Goal: Transaction & Acquisition: Purchase product/service

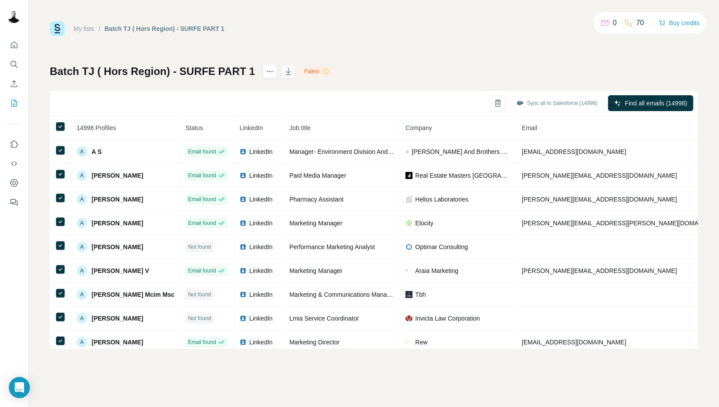
click at [286, 72] on icon "button" at bounding box center [288, 72] width 4 height 3
click at [665, 20] on button "Buy credits" at bounding box center [679, 23] width 41 height 12
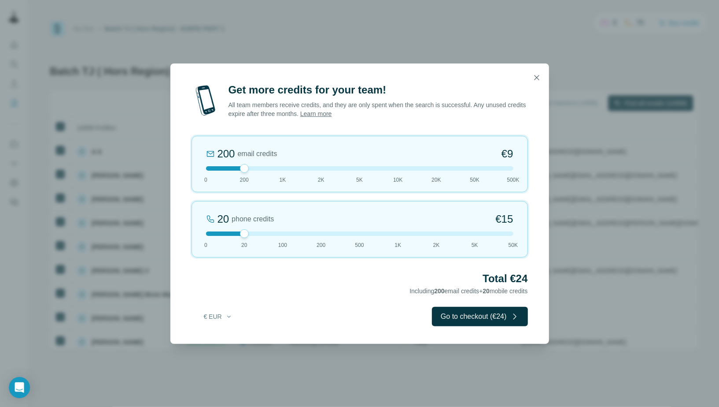
click at [448, 170] on div at bounding box center [359, 168] width 307 height 4
drag, startPoint x: 452, startPoint y: 168, endPoint x: 463, endPoint y: 169, distance: 11.0
click at [463, 169] on div at bounding box center [359, 168] width 307 height 4
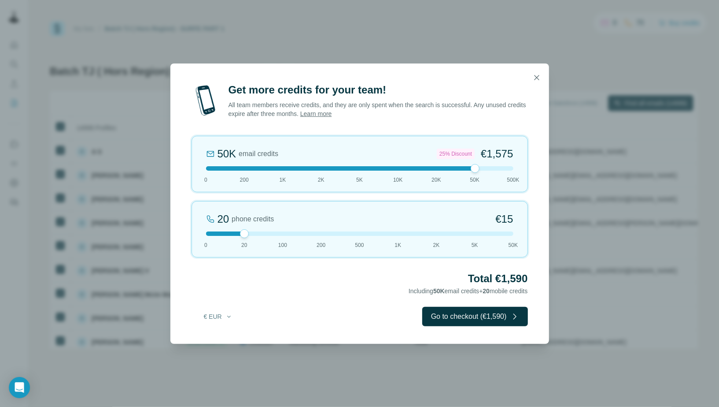
drag, startPoint x: 469, startPoint y: 168, endPoint x: 447, endPoint y: 169, distance: 21.6
click at [447, 169] on div at bounding box center [359, 168] width 307 height 4
drag, startPoint x: 242, startPoint y: 233, endPoint x: 212, endPoint y: 233, distance: 30.0
click at [212, 233] on div at bounding box center [359, 233] width 307 height 4
click at [468, 169] on div at bounding box center [359, 168] width 307 height 4
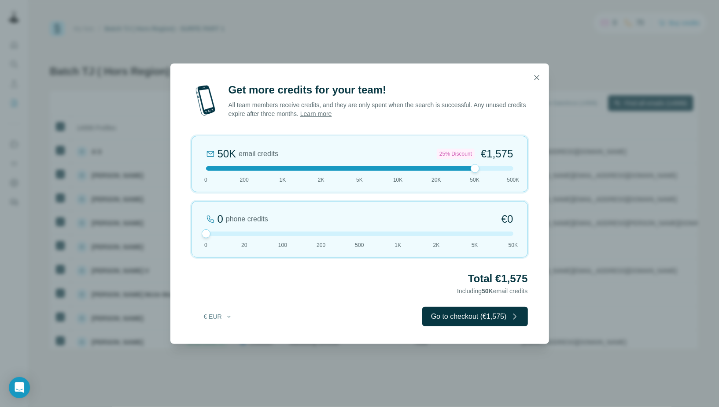
click at [436, 167] on div at bounding box center [359, 168] width 307 height 4
click at [510, 38] on div "Get more credits for your team! All team members receive credits, and they are …" at bounding box center [359, 203] width 719 height 407
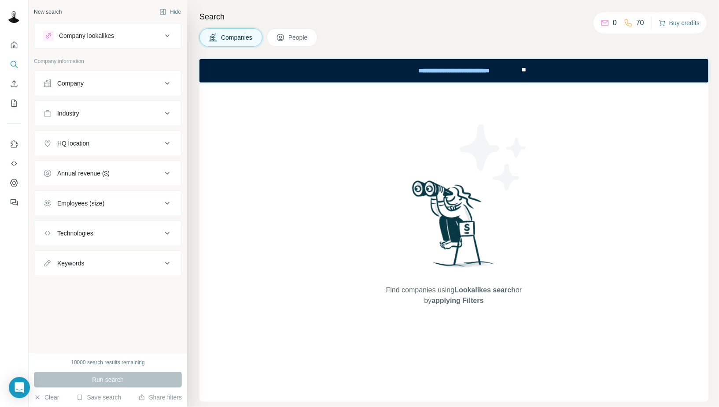
click at [691, 18] on button "Buy credits" at bounding box center [679, 23] width 41 height 12
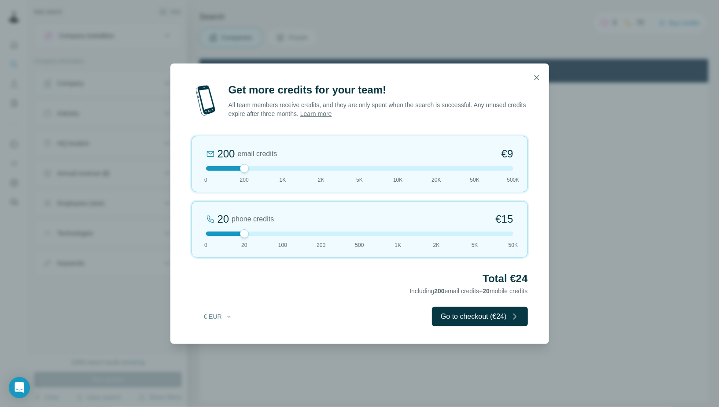
click at [425, 169] on div at bounding box center [359, 168] width 307 height 4
click at [440, 165] on div at bounding box center [437, 168] width 9 height 9
click at [464, 166] on div "20K email credits 18% Discount €693 0 200 1K 2K 5K 10K 20K 50K 500K" at bounding box center [360, 164] width 337 height 56
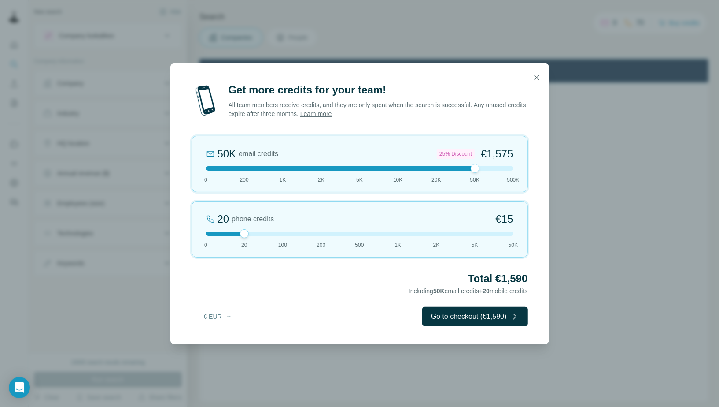
drag, startPoint x: 248, startPoint y: 233, endPoint x: 190, endPoint y: 235, distance: 58.6
click at [190, 235] on div "Get more credits for your team! All team members receive credits, and they are …" at bounding box center [359, 213] width 379 height 261
click at [206, 233] on div at bounding box center [359, 233] width 307 height 4
drag, startPoint x: 467, startPoint y: 165, endPoint x: 456, endPoint y: 168, distance: 12.0
click at [458, 167] on div "50K email credits 25% Discount €1,575 0 200 1K 2K 5K 10K 20K 50K 500K" at bounding box center [360, 164] width 337 height 56
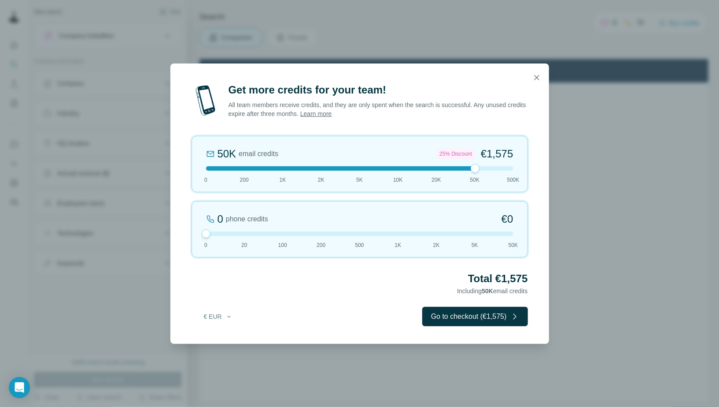
click at [448, 170] on div at bounding box center [359, 168] width 307 height 4
click at [455, 168] on div at bounding box center [359, 168] width 307 height 4
click at [467, 165] on div "20K email credits 18% Discount €693 0 200 1K 2K 5K 10K 20K 50K 500K" at bounding box center [360, 164] width 337 height 56
click at [434, 169] on div at bounding box center [359, 168] width 307 height 4
click at [474, 168] on div at bounding box center [359, 168] width 307 height 4
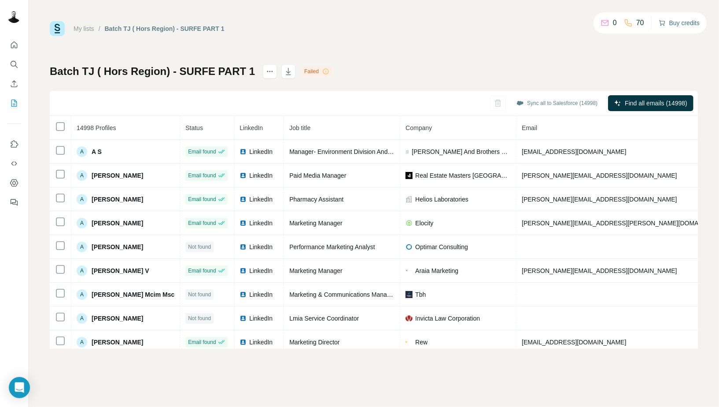
click at [677, 25] on button "Buy credits" at bounding box center [679, 23] width 41 height 12
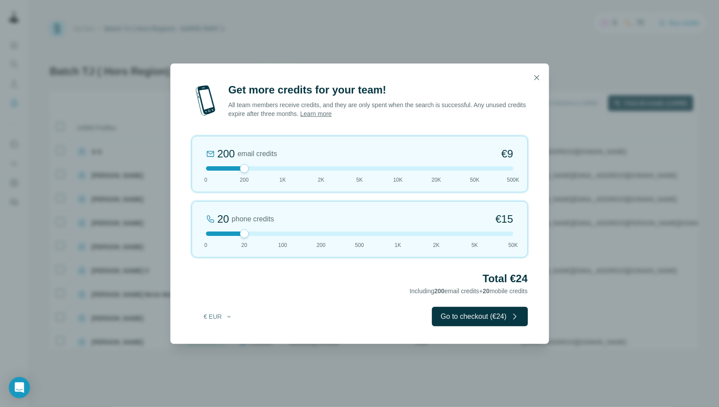
click at [402, 167] on div at bounding box center [359, 168] width 307 height 4
drag, startPoint x: 428, startPoint y: 167, endPoint x: 435, endPoint y: 167, distance: 7.5
click at [435, 167] on div at bounding box center [359, 168] width 307 height 4
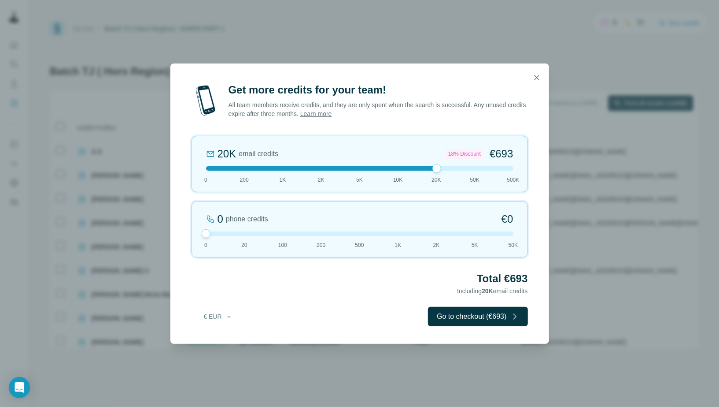
drag, startPoint x: 238, startPoint y: 235, endPoint x: 262, endPoint y: 213, distance: 32.4
click at [202, 237] on div "0 phone credits €0 [PHONE_NUMBER] 1K 2K 5K 50K" at bounding box center [360, 229] width 337 height 56
click at [536, 70] on button "button" at bounding box center [537, 78] width 18 height 18
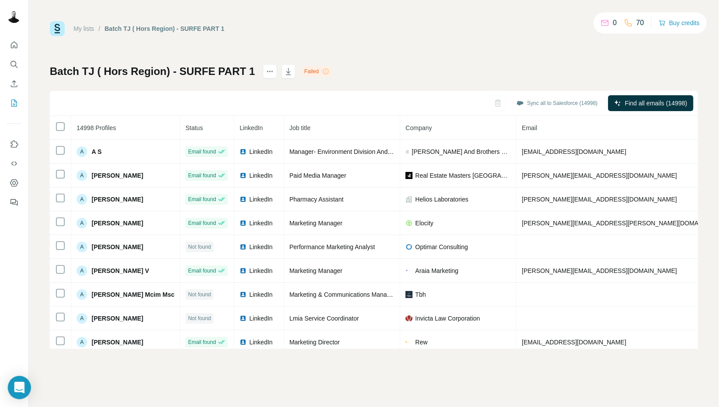
click at [12, 379] on div "Open Intercom Messenger" at bounding box center [19, 387] width 23 height 23
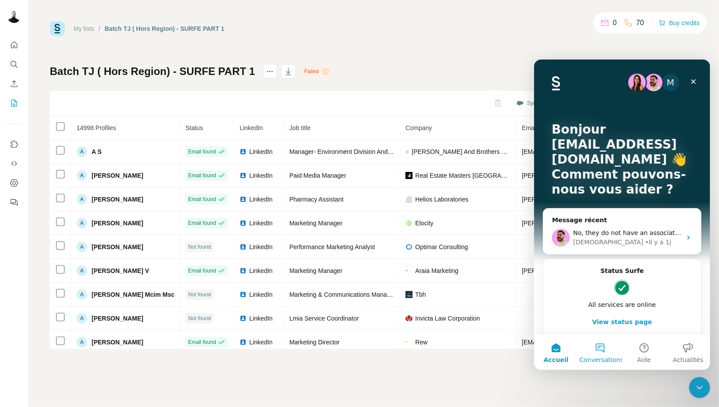
click at [596, 349] on button "Conversations" at bounding box center [600, 351] width 44 height 35
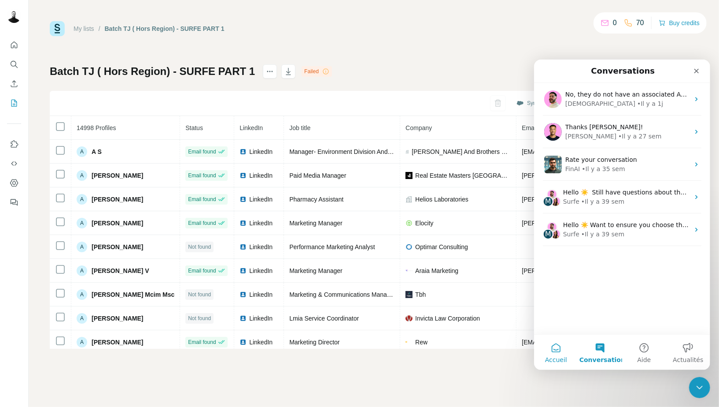
click at [554, 352] on button "Accueil" at bounding box center [556, 351] width 44 height 35
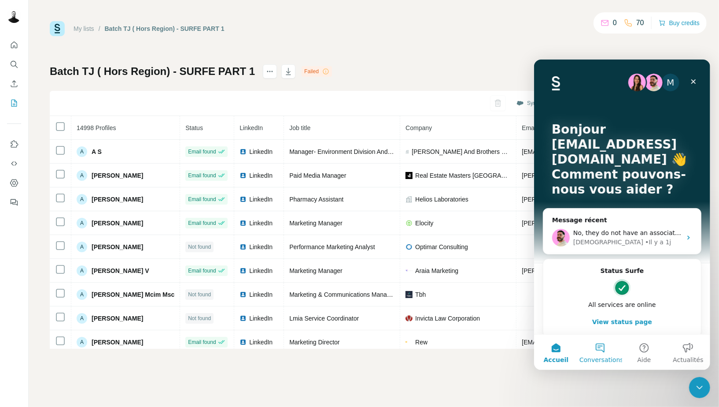
click at [598, 354] on button "Conversations" at bounding box center [600, 351] width 44 height 35
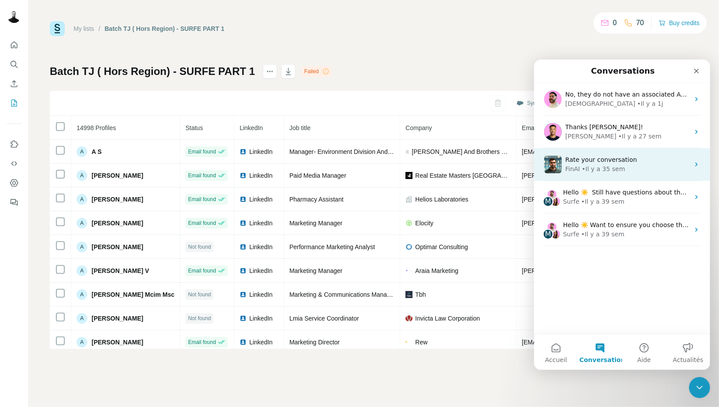
click at [599, 170] on div "• Il y a 35 sem" at bounding box center [603, 168] width 43 height 9
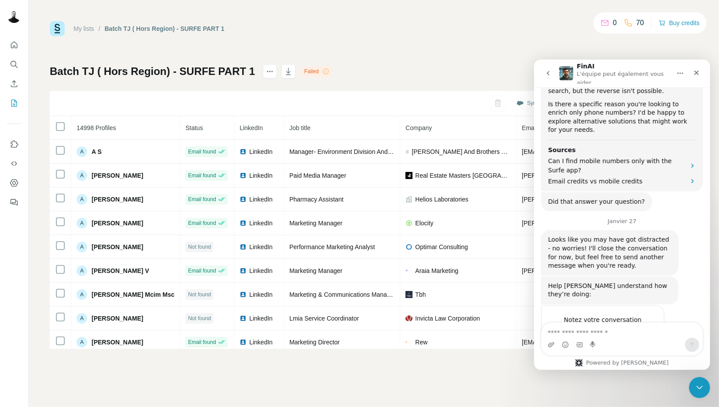
scroll to position [599, 0]
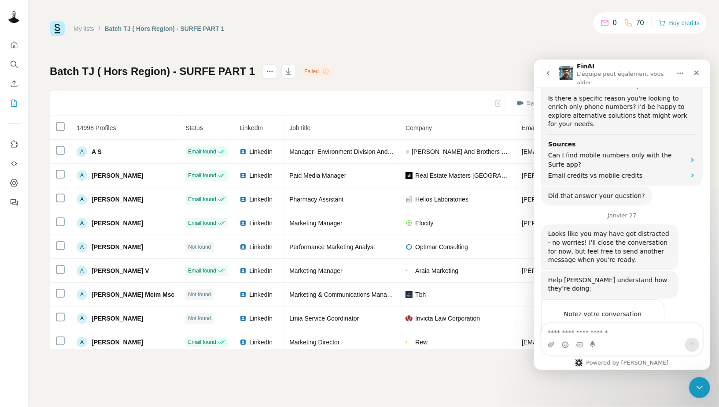
click at [551, 76] on button "go back" at bounding box center [548, 72] width 17 height 17
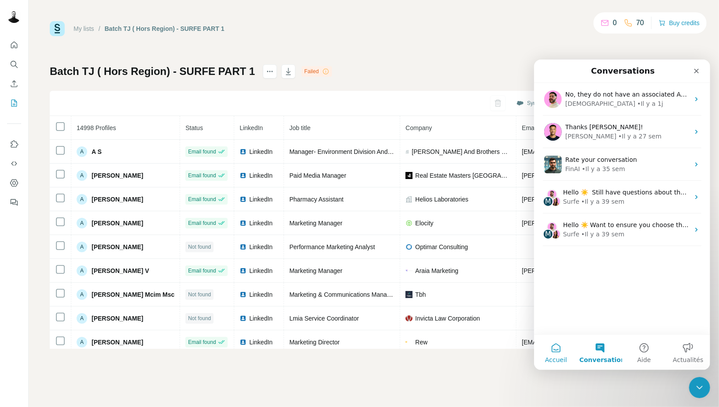
click at [552, 350] on button "Accueil" at bounding box center [556, 351] width 44 height 35
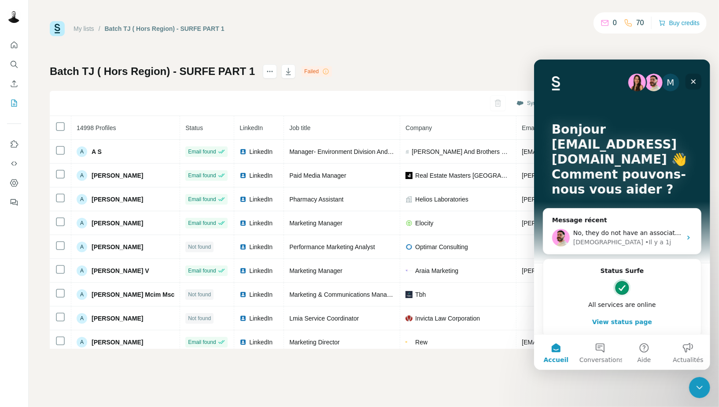
click at [688, 81] on div "Fermer" at bounding box center [693, 81] width 16 height 16
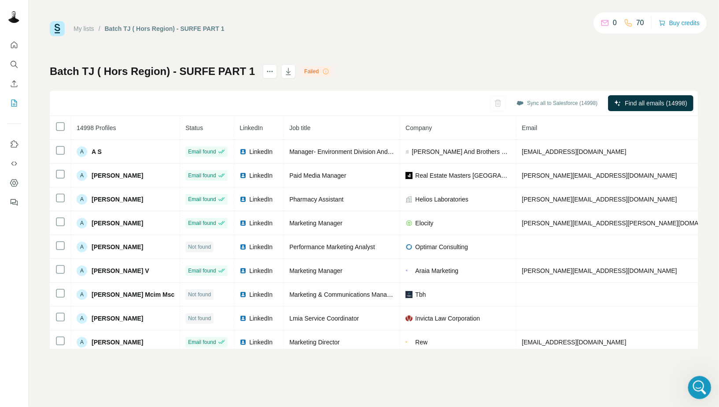
click at [699, 383] on icon "Ouvrir le Messenger Intercom" at bounding box center [699, 386] width 15 height 15
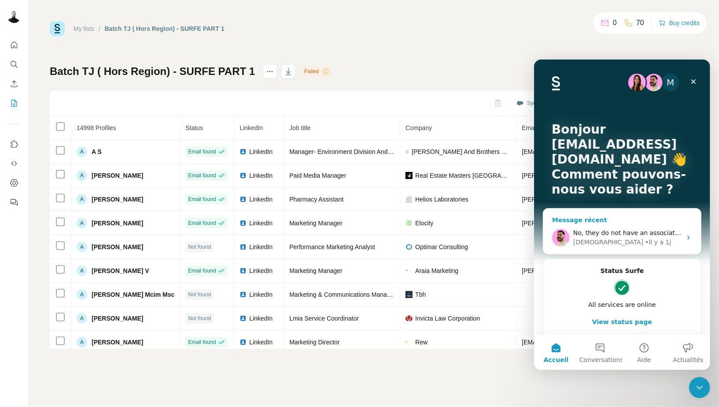
click at [645, 241] on div "• Il y a 1j" at bounding box center [658, 241] width 26 height 9
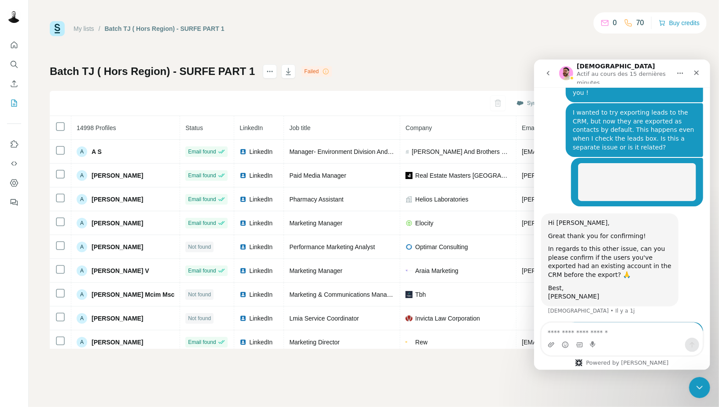
scroll to position [1258, 0]
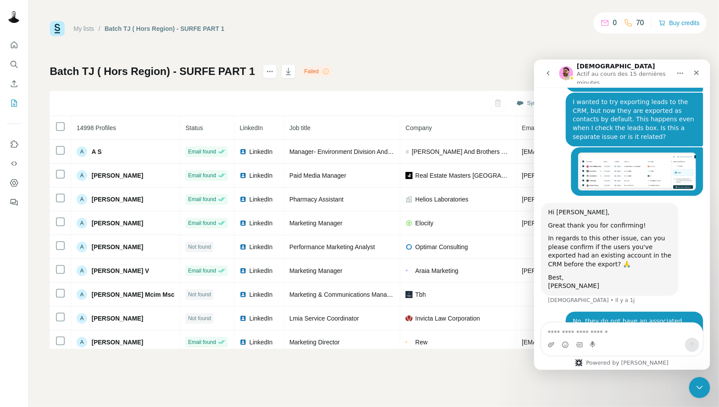
click at [545, 70] on icon "go back" at bounding box center [547, 72] width 7 height 7
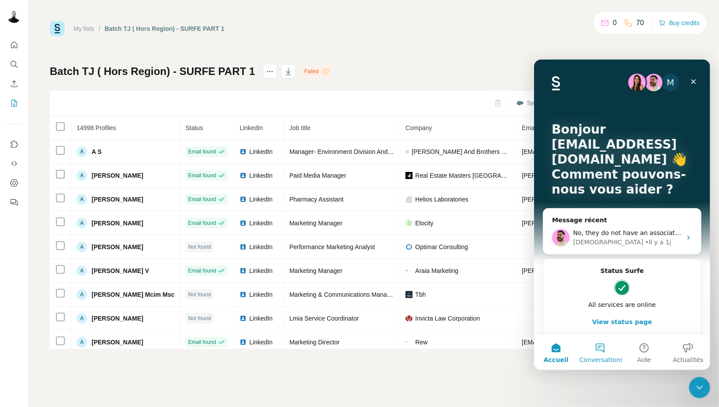
click at [606, 360] on span "Conversations" at bounding box center [601, 359] width 44 height 6
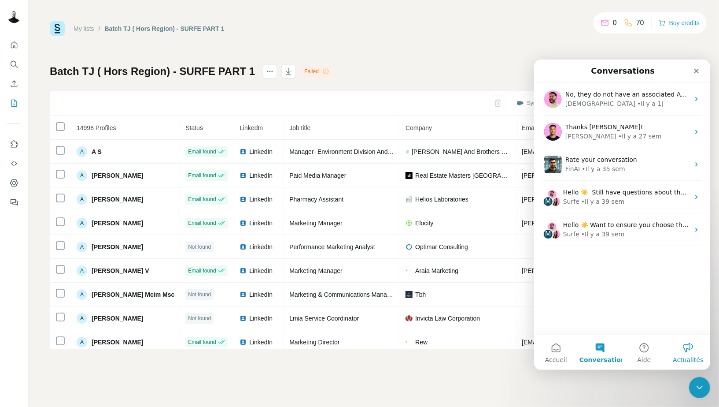
click at [681, 345] on button "Actualités" at bounding box center [688, 351] width 44 height 35
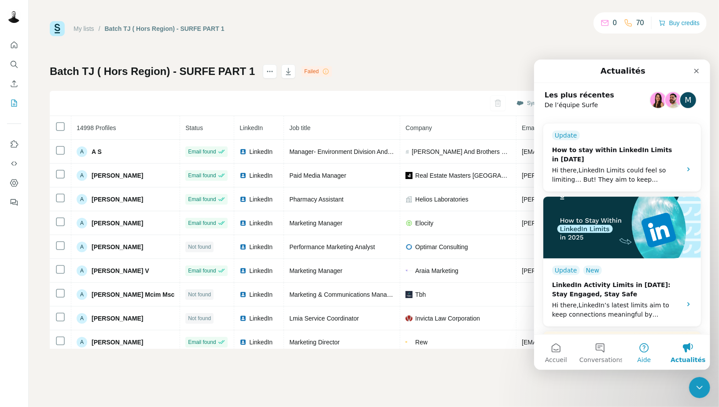
click at [655, 353] on button "Aide" at bounding box center [644, 351] width 44 height 35
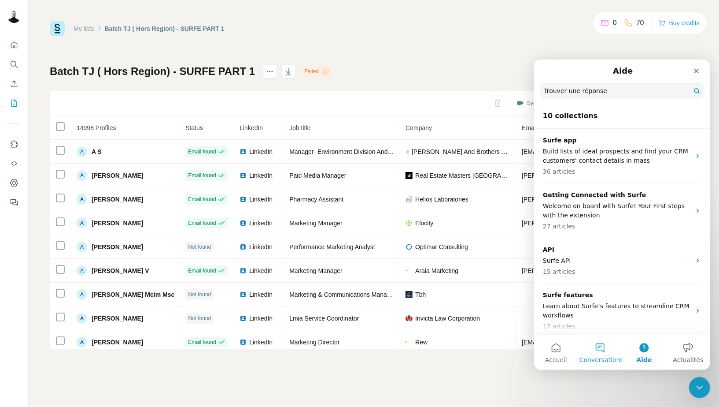
click at [614, 352] on button "Conversations" at bounding box center [600, 351] width 44 height 35
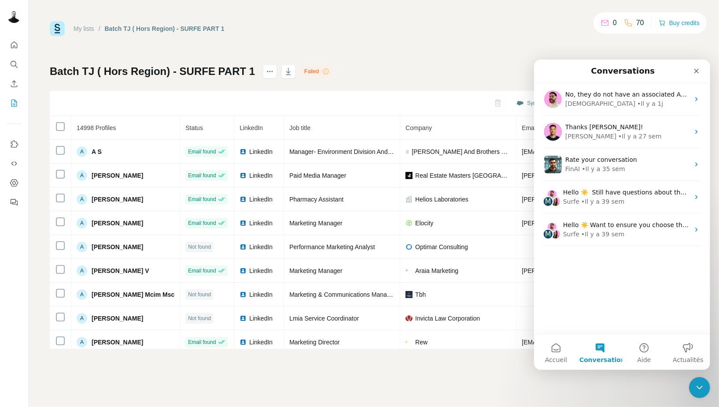
click at [609, 289] on div "No, they do not have an associated Account. Even if they did, I still want to c…" at bounding box center [622, 207] width 176 height 251
click at [564, 359] on span "Accueil" at bounding box center [556, 359] width 22 height 6
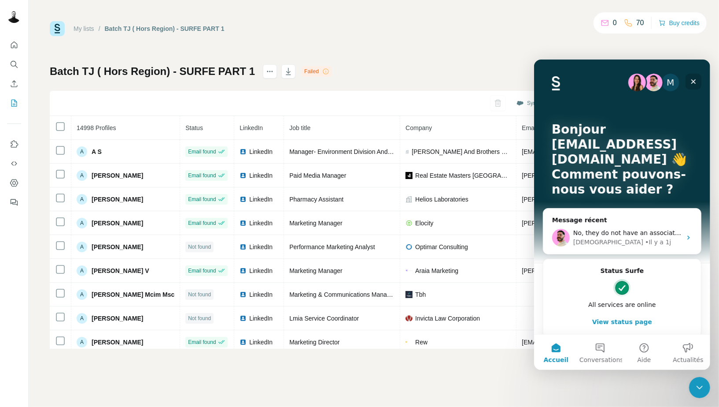
click at [693, 78] on icon "Fermer" at bounding box center [693, 81] width 7 height 7
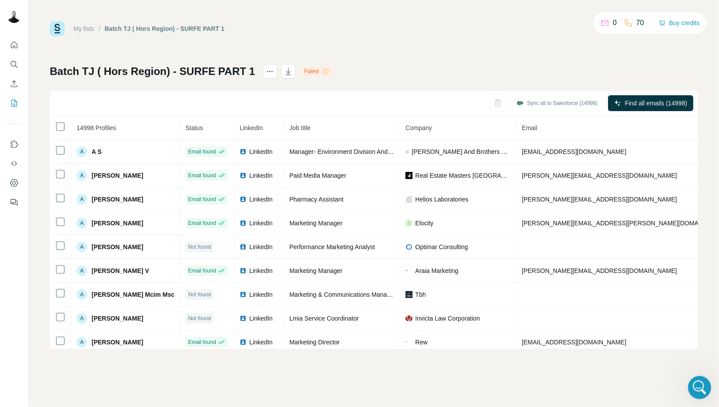
click at [696, 375] on html at bounding box center [698, 385] width 21 height 21
click at [696, 389] on icon "Ouvrir le Messenger Intercom" at bounding box center [699, 386] width 15 height 15
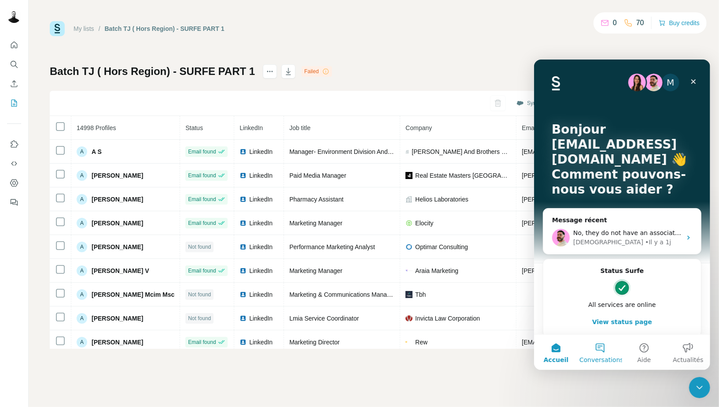
click at [584, 356] on span "Conversations" at bounding box center [601, 359] width 44 height 6
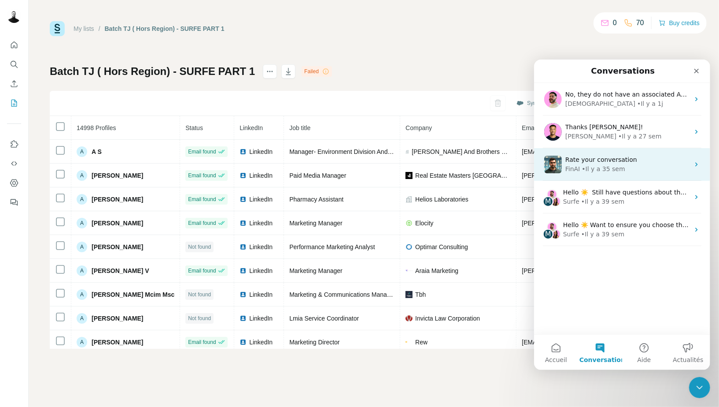
click at [624, 166] on div "FinAI • Il y a 35 sem" at bounding box center [627, 168] width 124 height 9
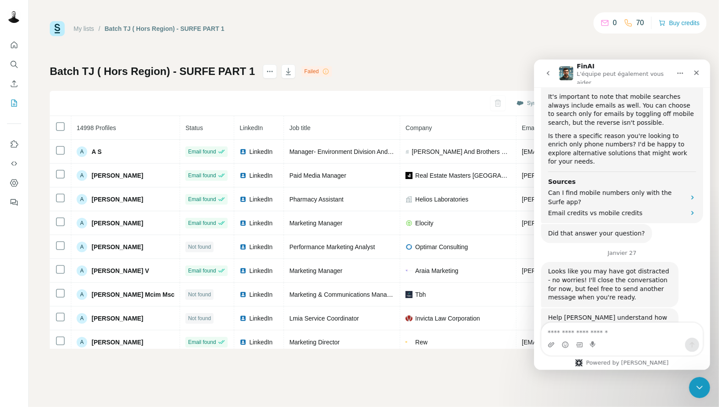
scroll to position [599, 0]
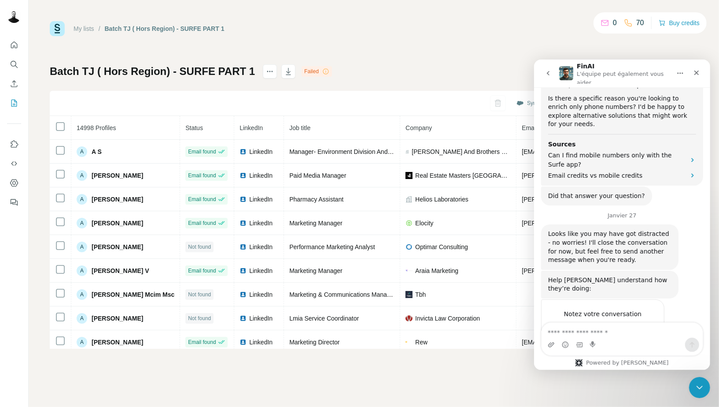
click at [605, 331] on textarea "Envoyer un message..." at bounding box center [621, 329] width 161 height 15
type textarea "*****"
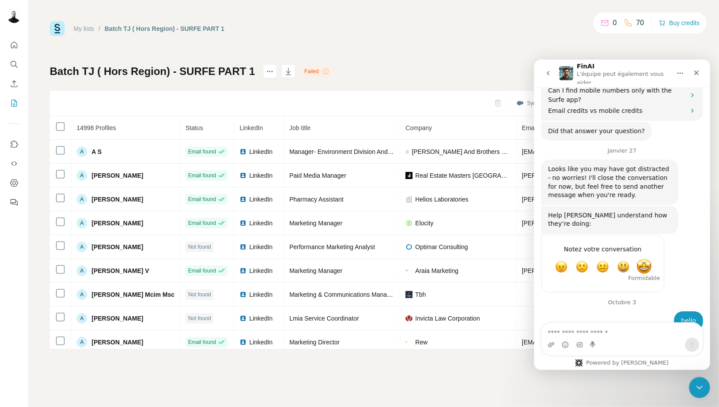
scroll to position [666, 0]
click at [696, 25] on button "Buy credits" at bounding box center [679, 23] width 41 height 12
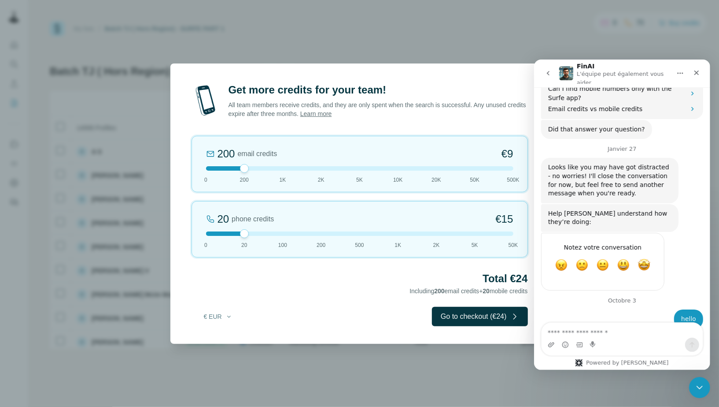
click at [433, 166] on div at bounding box center [359, 168] width 307 height 4
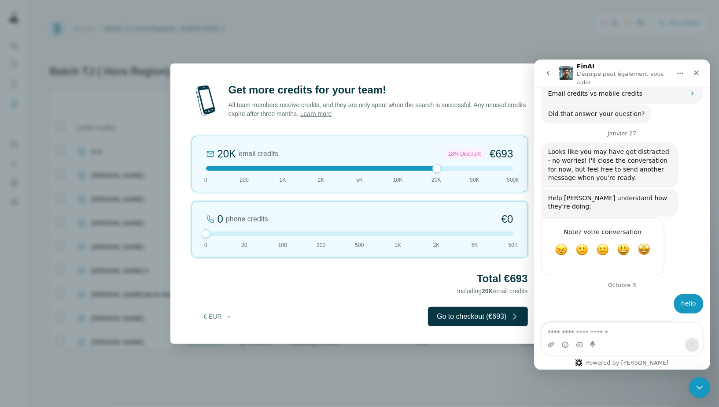
drag, startPoint x: 246, startPoint y: 235, endPoint x: 185, endPoint y: 235, distance: 60.8
click at [185, 235] on div "Get more credits for your team! All team members receive credits, and they are …" at bounding box center [359, 213] width 379 height 261
click at [398, 170] on div at bounding box center [359, 168] width 307 height 4
click at [433, 169] on div at bounding box center [359, 168] width 307 height 4
click at [404, 167] on div at bounding box center [359, 168] width 307 height 4
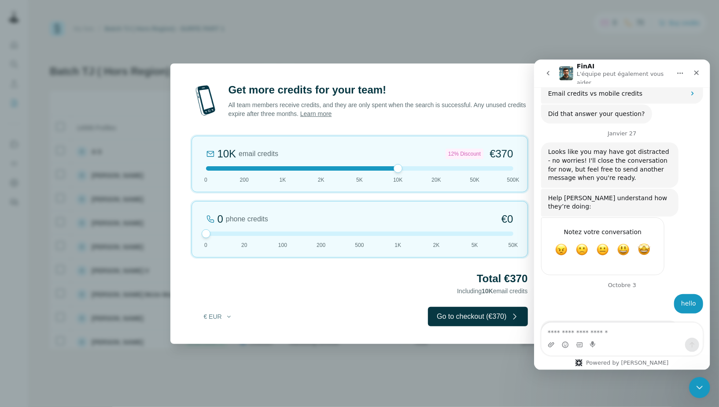
click at [404, 167] on div at bounding box center [359, 168] width 307 height 4
click at [441, 167] on div at bounding box center [359, 168] width 307 height 4
click at [473, 167] on div at bounding box center [359, 168] width 307 height 4
click at [437, 173] on div "50K email credits 25% Discount €1,575 0 200 1K 2K 5K 10K 20K 50K 500K" at bounding box center [360, 164] width 337 height 56
click at [400, 168] on div at bounding box center [359, 168] width 307 height 4
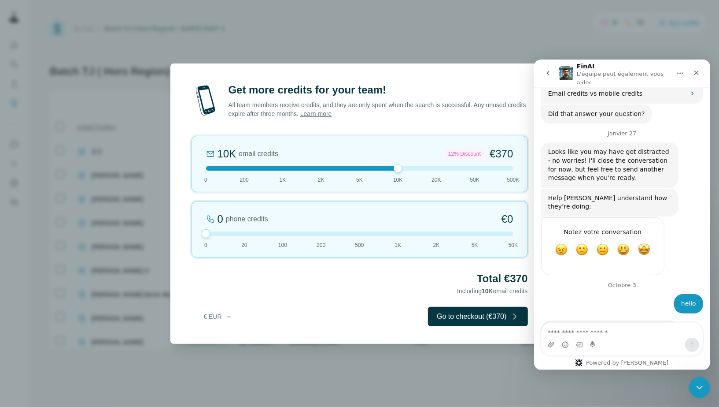
click at [437, 171] on div "10K email credits 12% Discount €370 0 200 1K 2K 5K 10K 20K 50K 500K" at bounding box center [360, 164] width 337 height 56
click at [401, 171] on div "20K email credits 18% Discount €693 0 200 1K 2K 5K 10K 20K 50K 500K" at bounding box center [360, 164] width 337 height 56
click at [434, 166] on div at bounding box center [359, 168] width 307 height 4
click at [386, 170] on div at bounding box center [359, 168] width 307 height 4
click at [442, 169] on div at bounding box center [359, 168] width 307 height 4
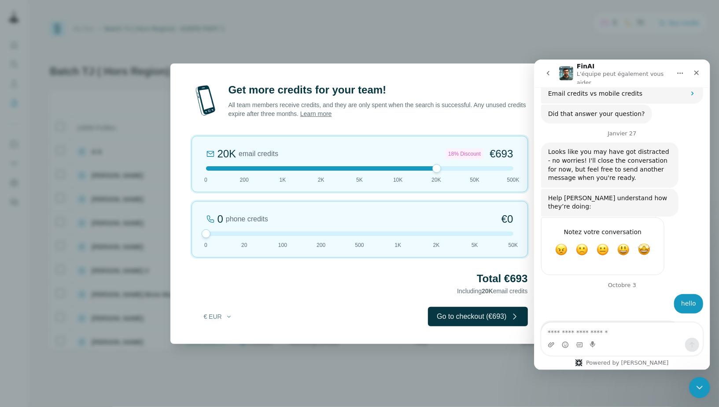
click at [474, 170] on div at bounding box center [359, 168] width 307 height 4
click at [430, 172] on div "50K email credits 25% Discount €1,575 0 200 1K 2K 5K 10K 20K 50K 500K" at bounding box center [360, 164] width 337 height 56
click at [395, 172] on div "20K email credits 18% Discount €693 0 200 1K 2K 5K 10K 20K 50K 500K" at bounding box center [360, 164] width 337 height 56
click at [432, 169] on div at bounding box center [359, 168] width 307 height 4
click at [384, 172] on div "20K email credits 18% Discount €693 0 200 1K 2K 5K 10K 20K 50K 500K" at bounding box center [360, 164] width 337 height 56
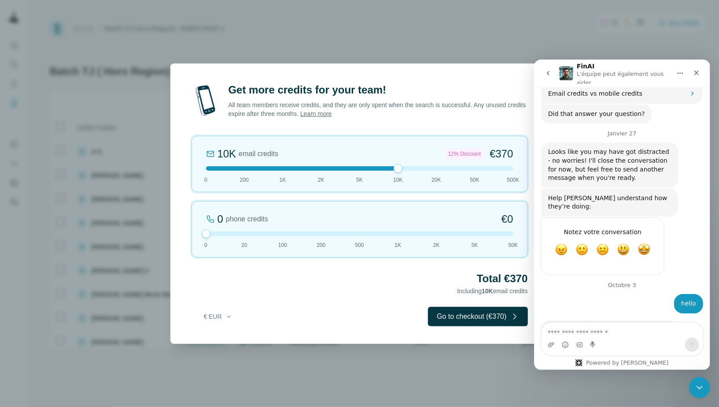
click at [700, 399] on div "Get more credits for your team! All team members receive credits, and they are …" at bounding box center [359, 203] width 719 height 407
click at [695, 77] on div "Fermer" at bounding box center [696, 72] width 16 height 16
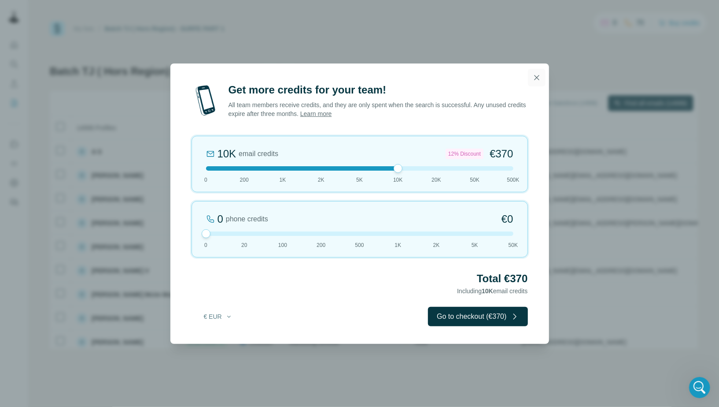
click at [529, 75] on button "button" at bounding box center [537, 78] width 18 height 18
